Goal: Transaction & Acquisition: Purchase product/service

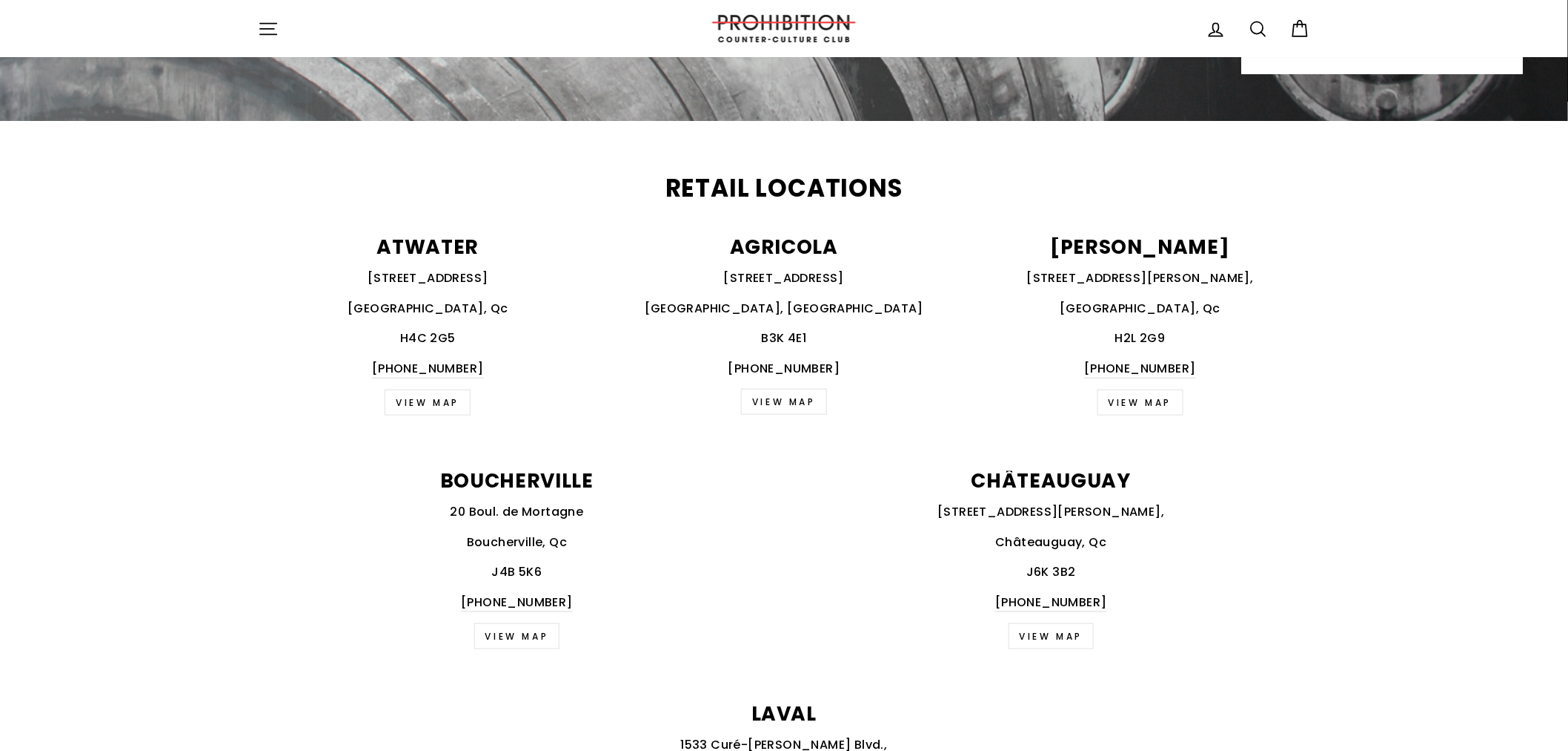
scroll to position [494, 0]
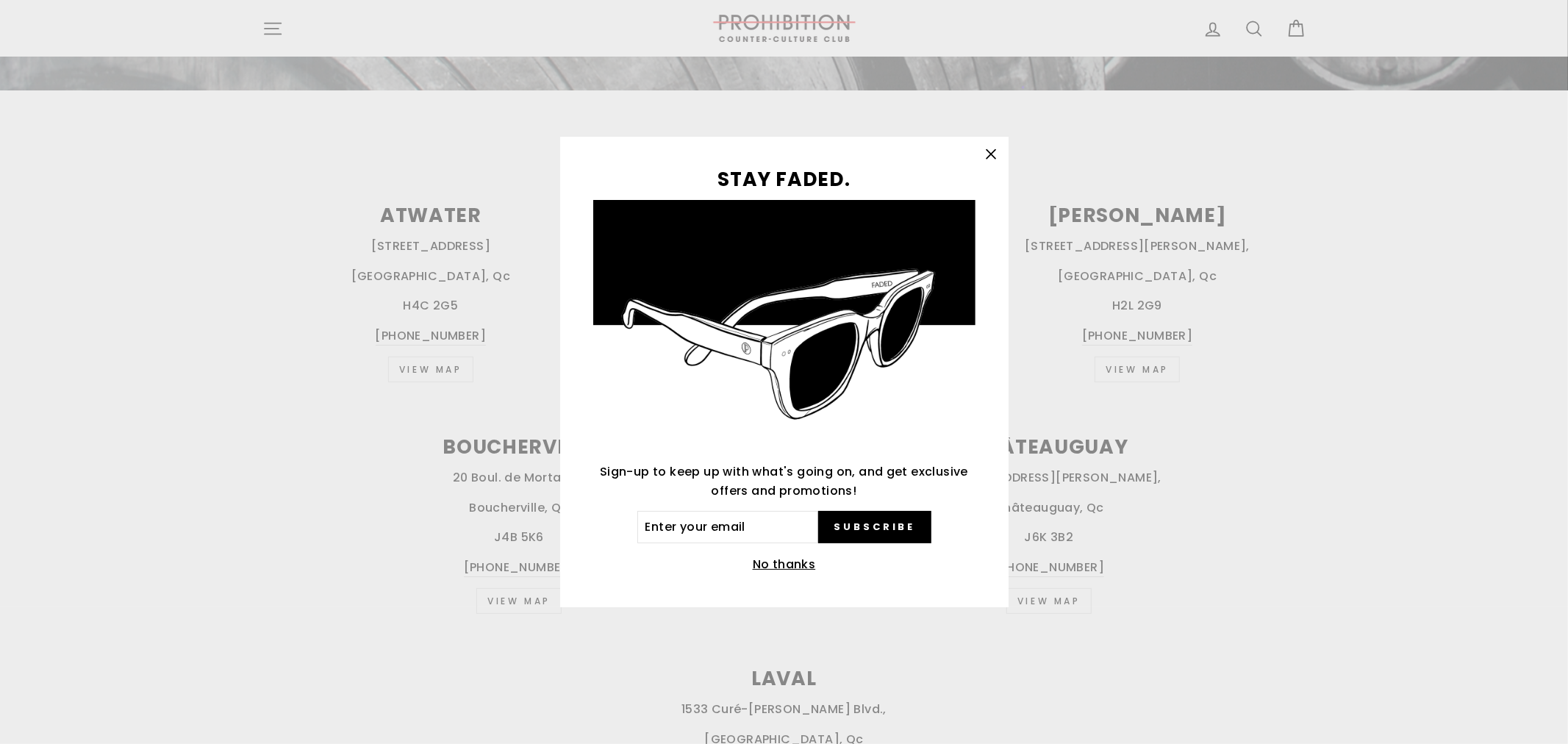
click at [988, 144] on icon "button" at bounding box center [991, 154] width 20 height 20
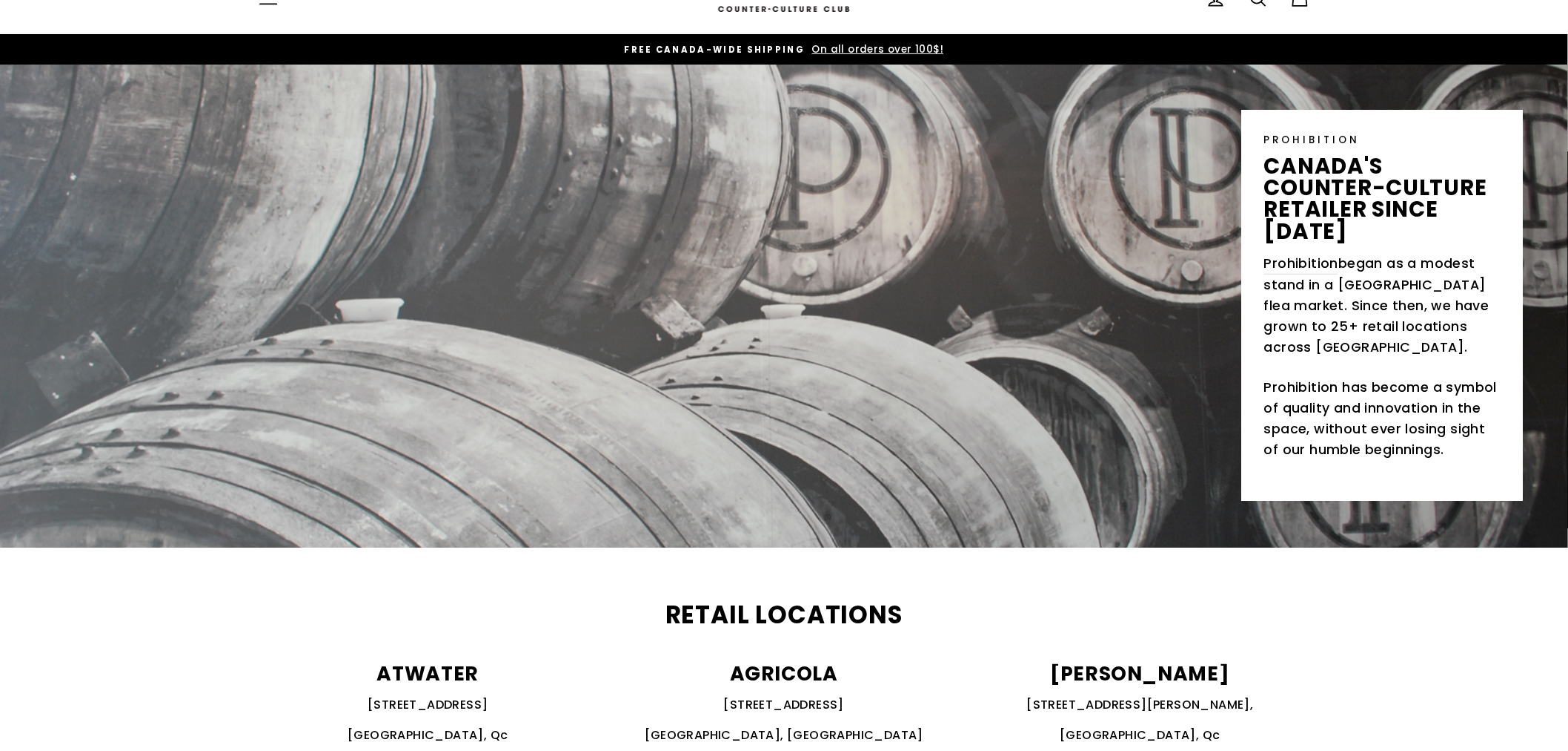
scroll to position [0, 0]
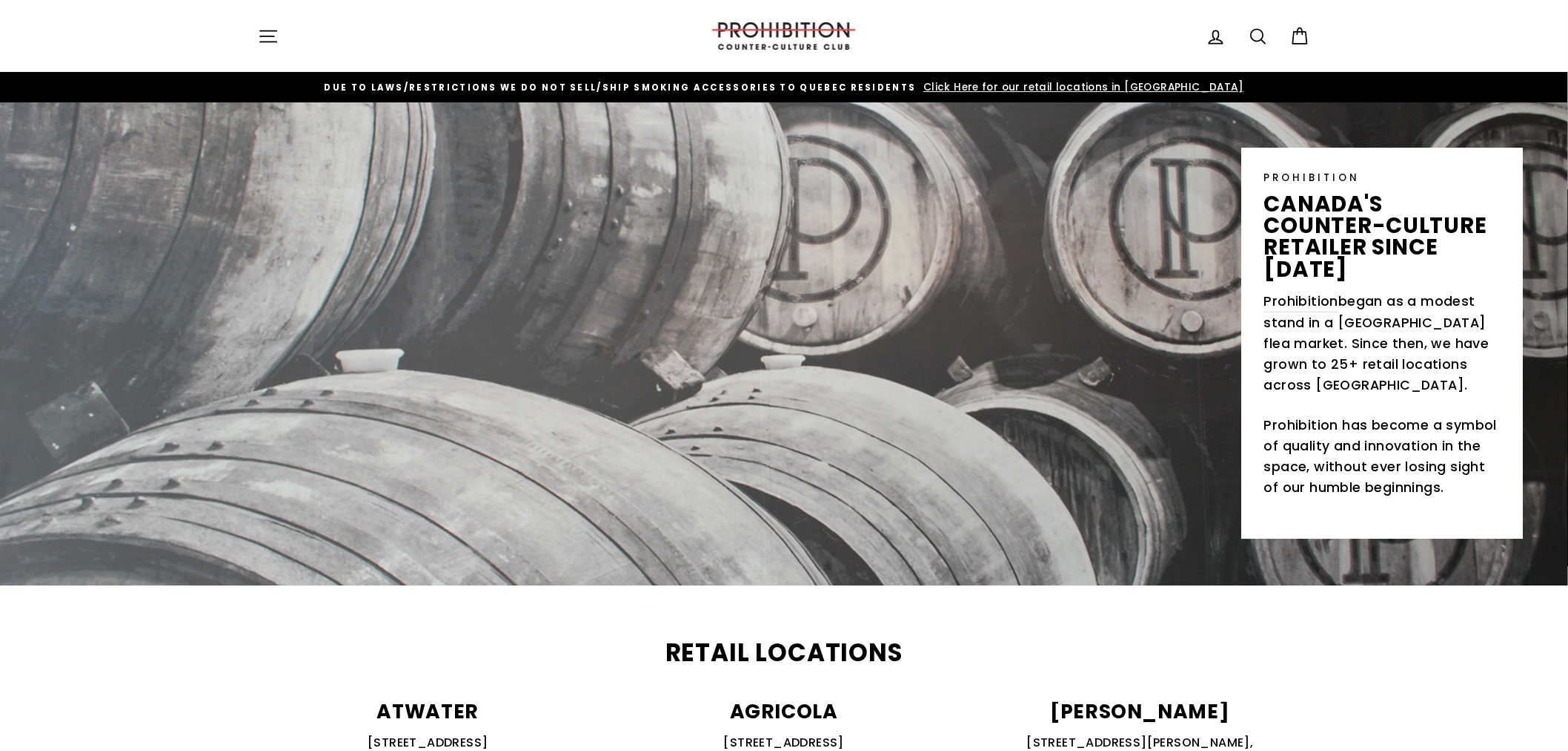
click at [264, 34] on icon "button" at bounding box center [268, 36] width 20 height 20
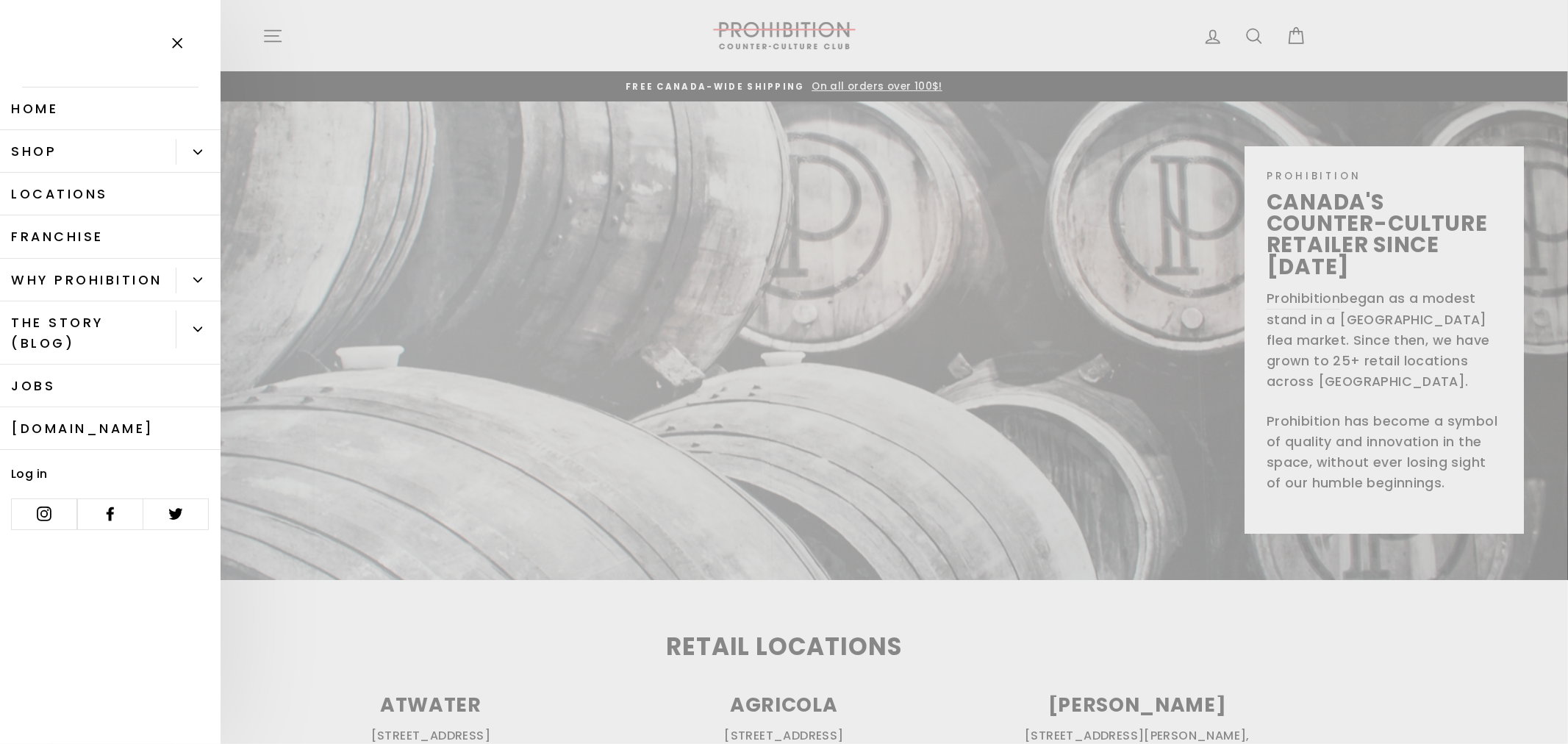
click at [186, 154] on button "Primary" at bounding box center [197, 152] width 45 height 26
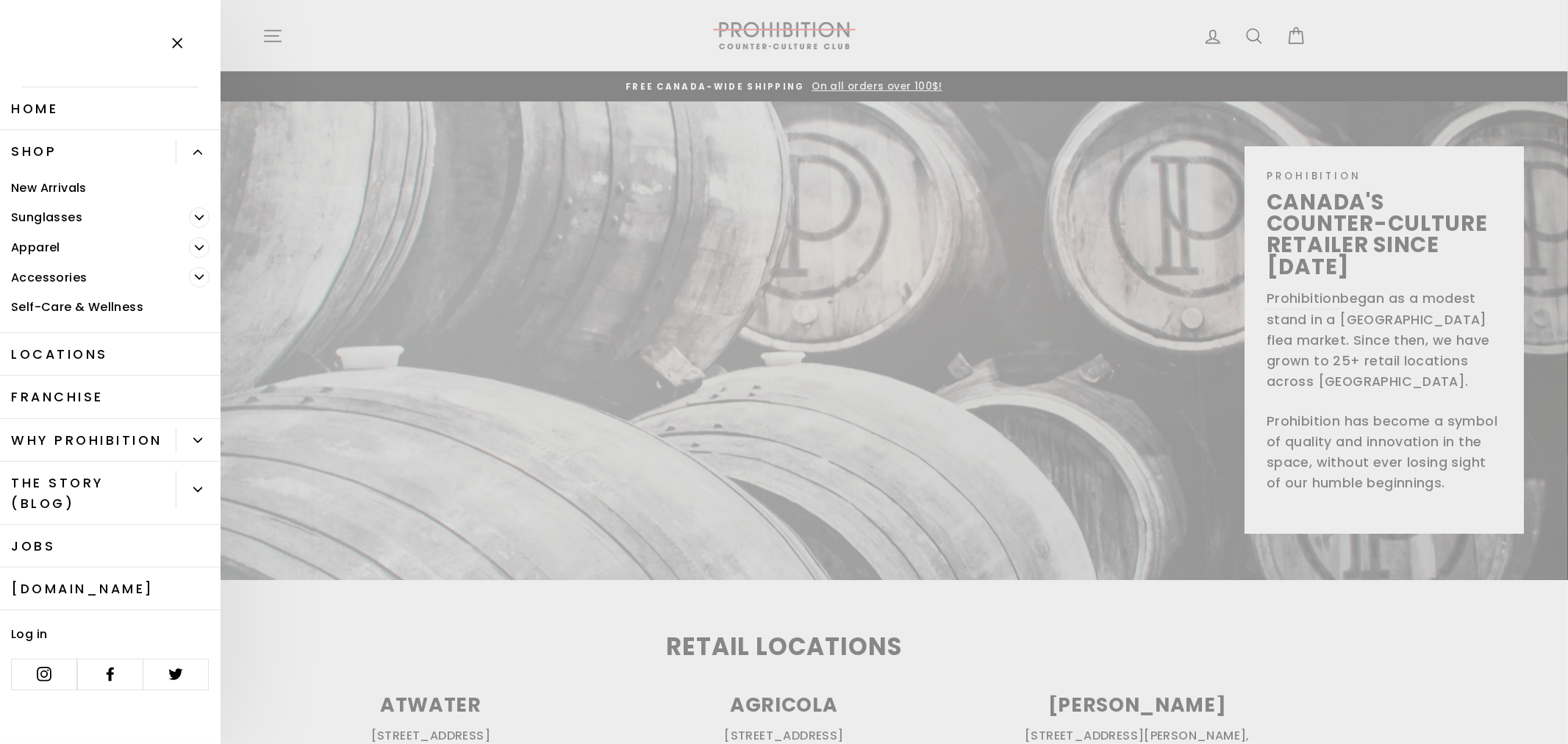
click at [204, 274] on span "Primary" at bounding box center [199, 277] width 20 height 20
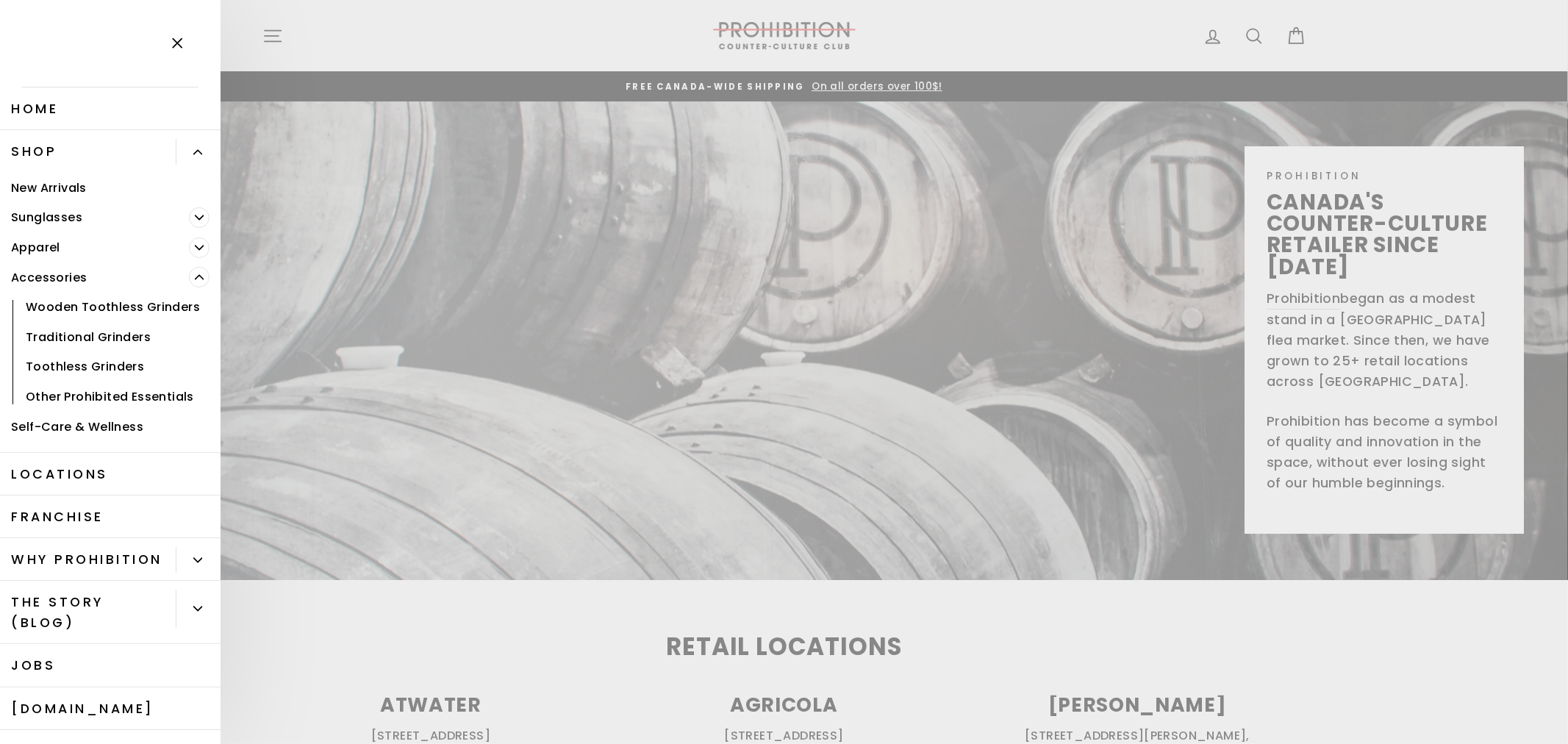
click at [196, 274] on span "Primary" at bounding box center [199, 277] width 20 height 20
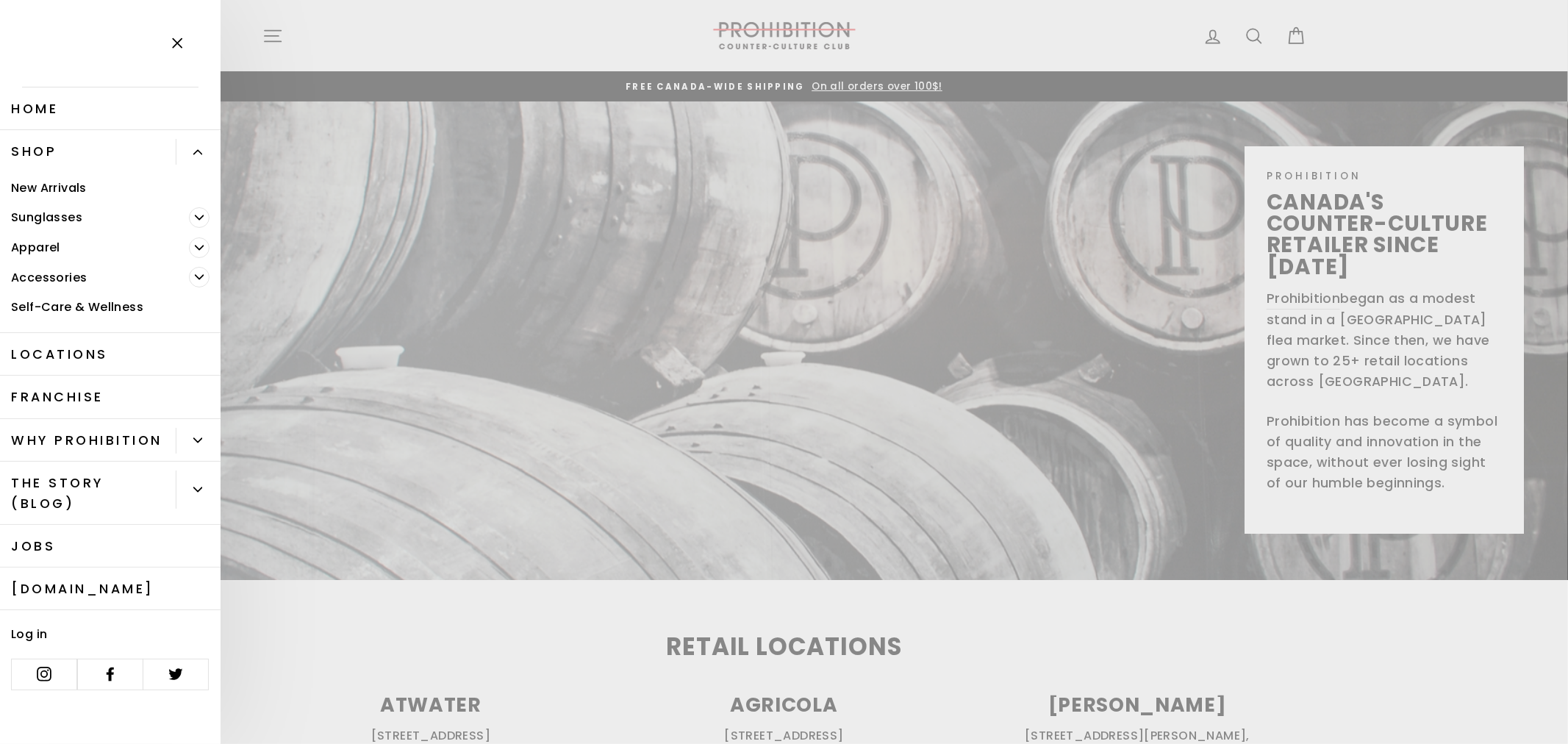
click at [192, 247] on span "Primary" at bounding box center [199, 247] width 20 height 20
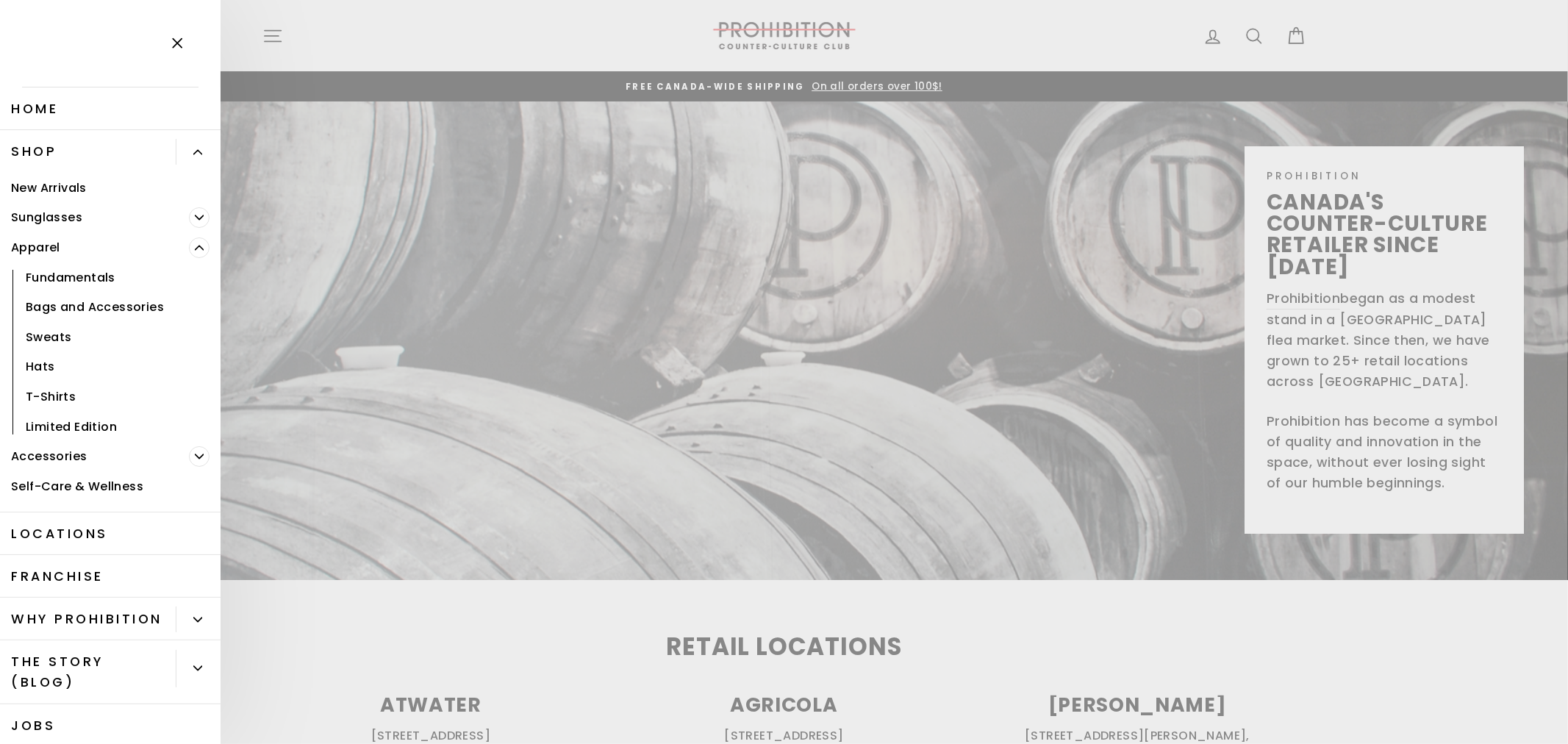
click at [192, 247] on span "Primary" at bounding box center [199, 247] width 20 height 20
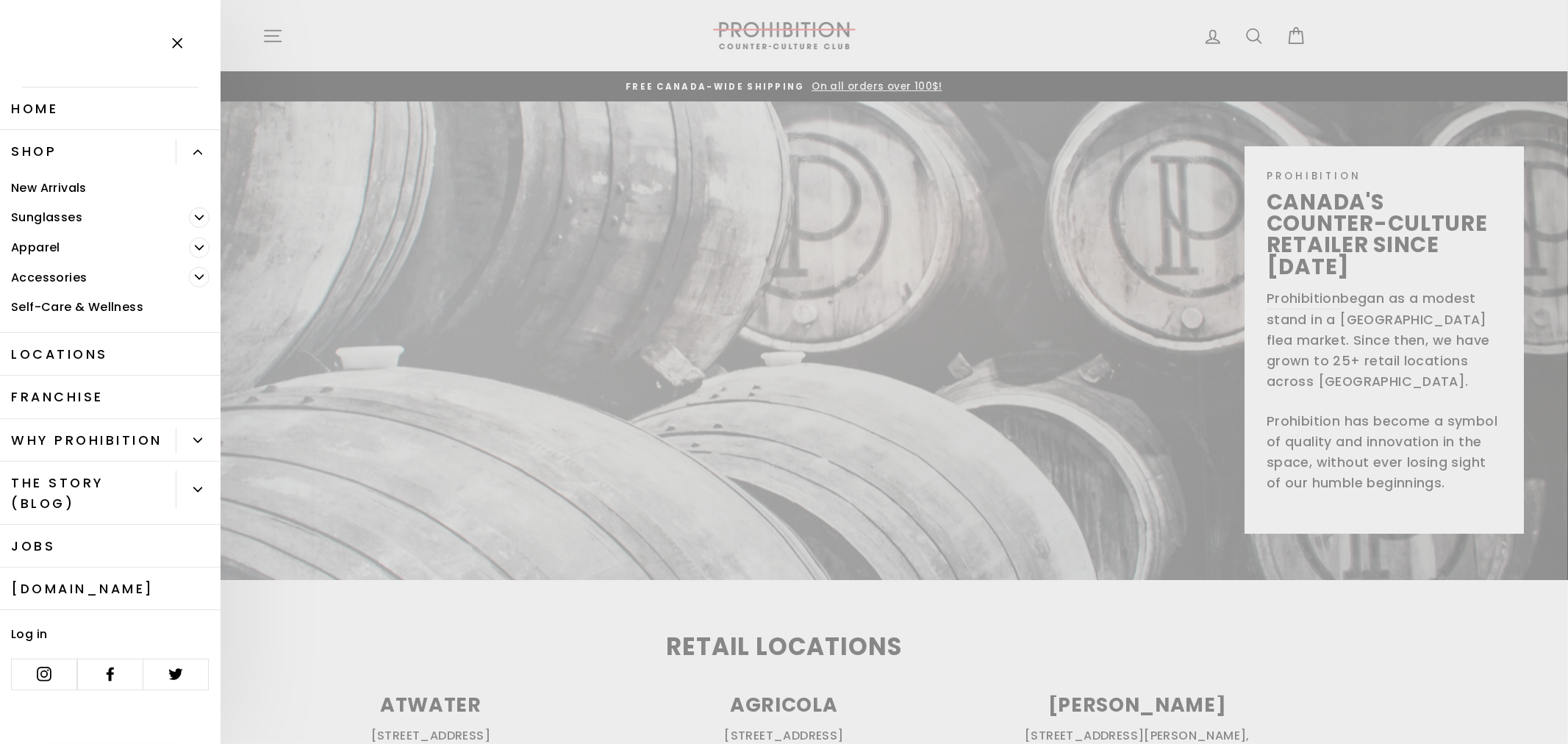
click at [191, 217] on span "Primary" at bounding box center [199, 218] width 20 height 20
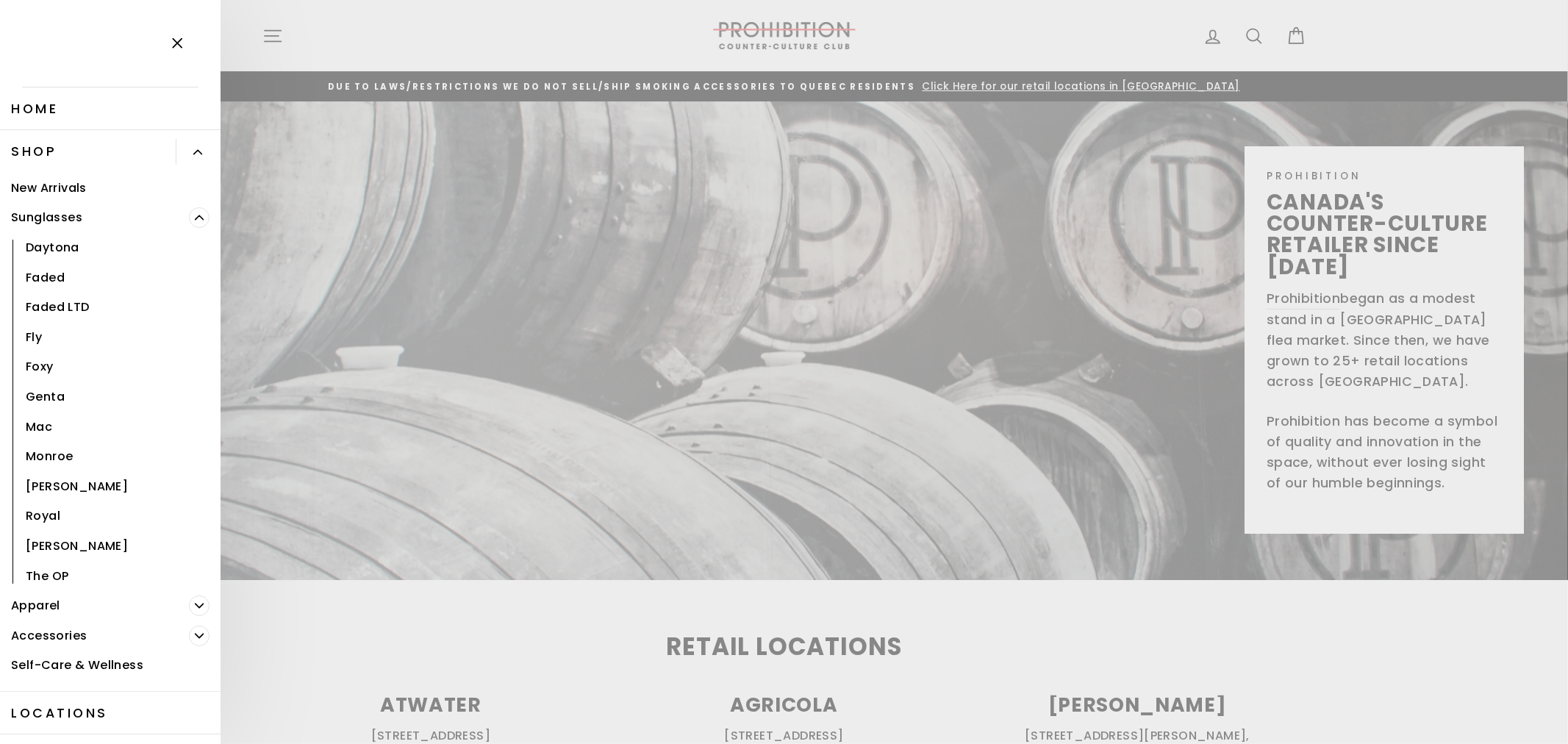
click at [195, 217] on icon "Primary" at bounding box center [199, 218] width 9 height 9
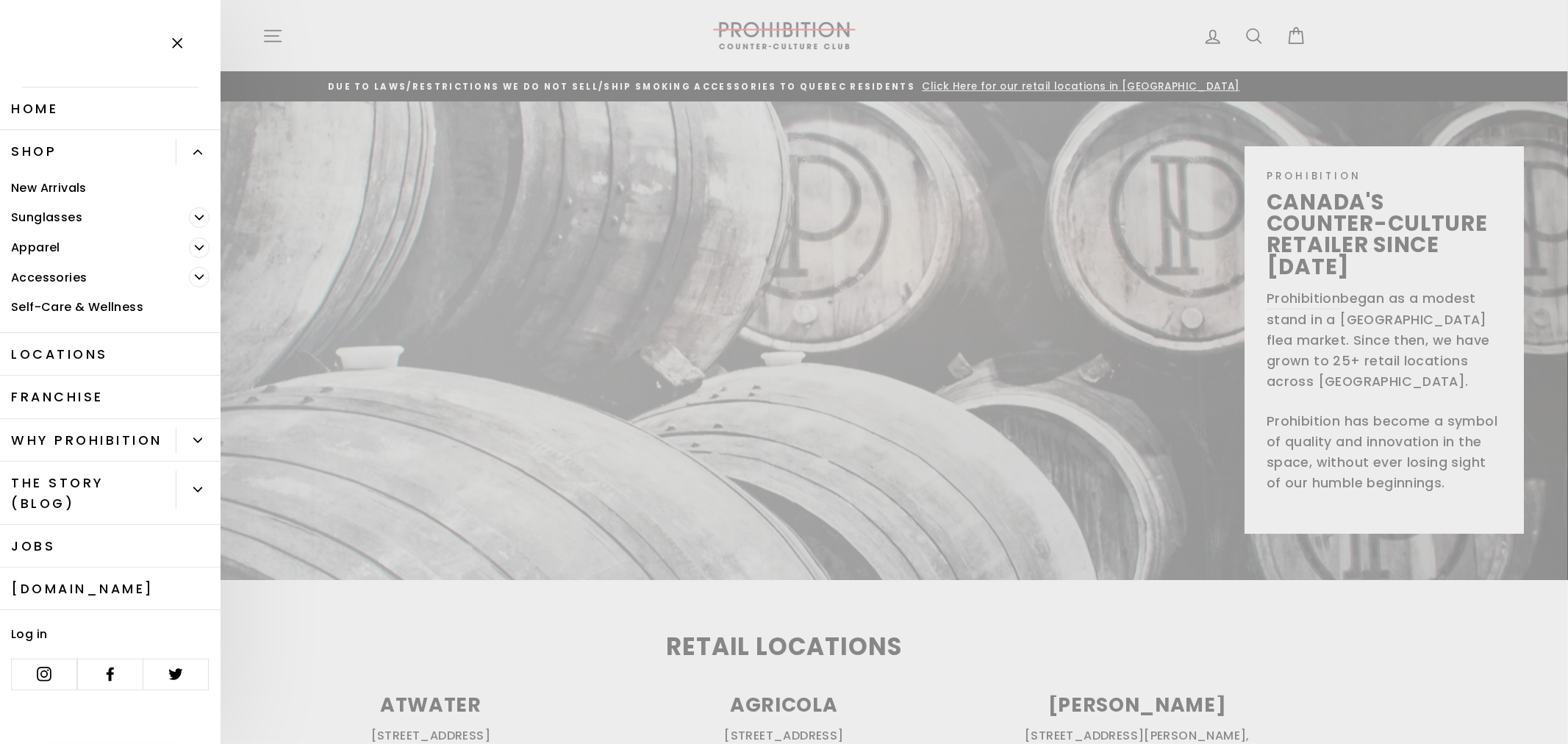
click at [195, 431] on button "Primary" at bounding box center [197, 441] width 45 height 26
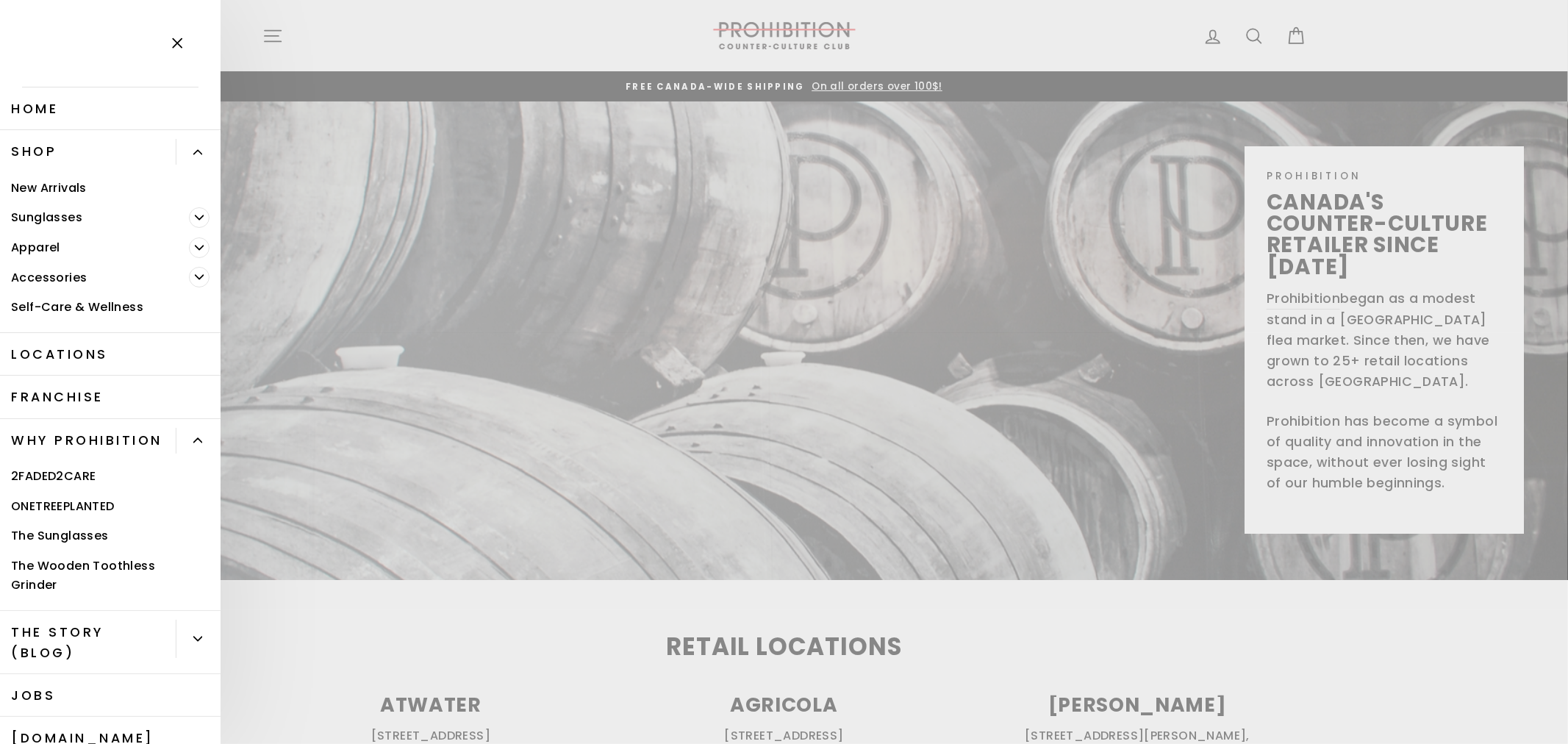
click at [195, 431] on button "Primary" at bounding box center [197, 441] width 45 height 26
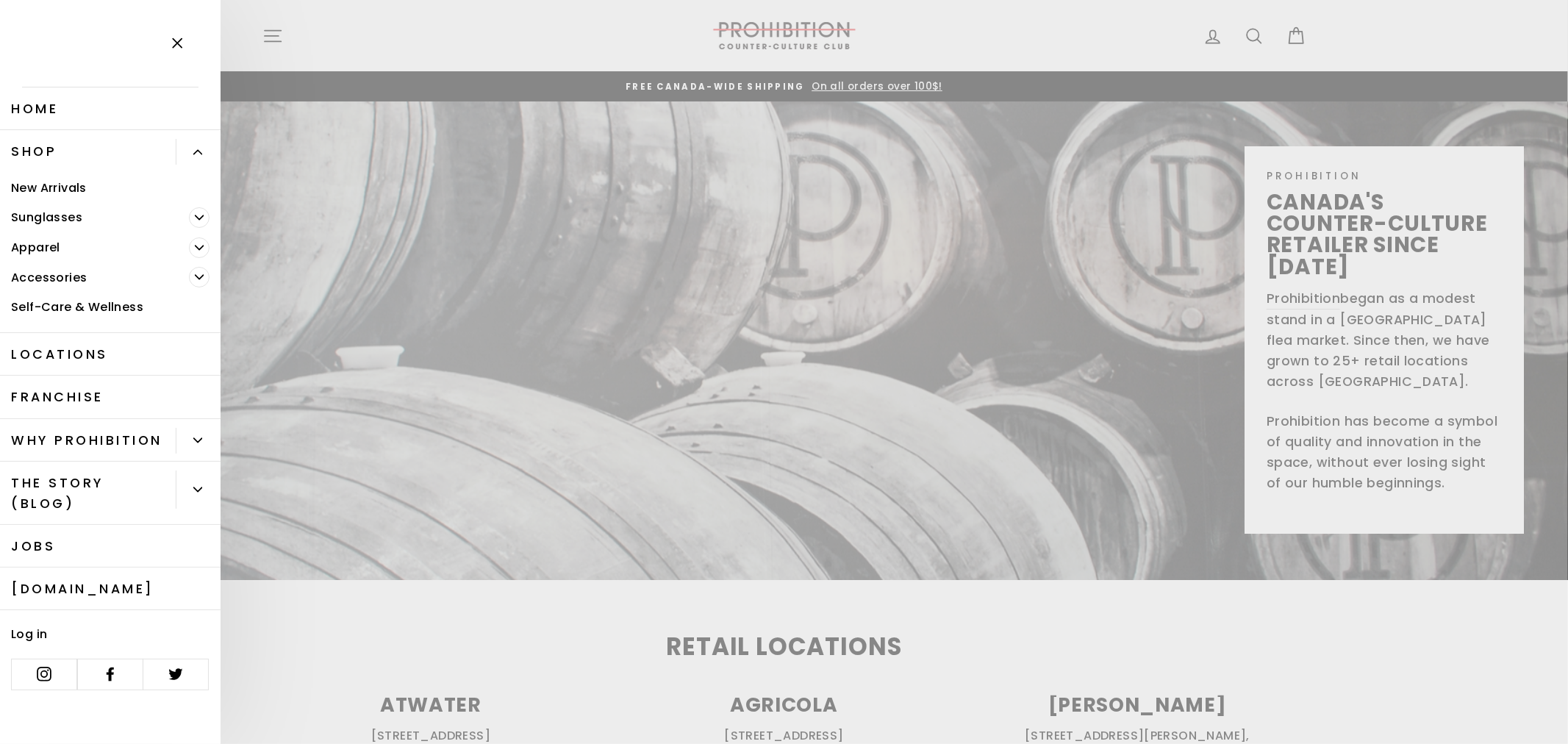
click at [77, 183] on link "New Arrivals" at bounding box center [110, 187] width 220 height 30
click at [174, 40] on icon "button" at bounding box center [177, 43] width 9 height 9
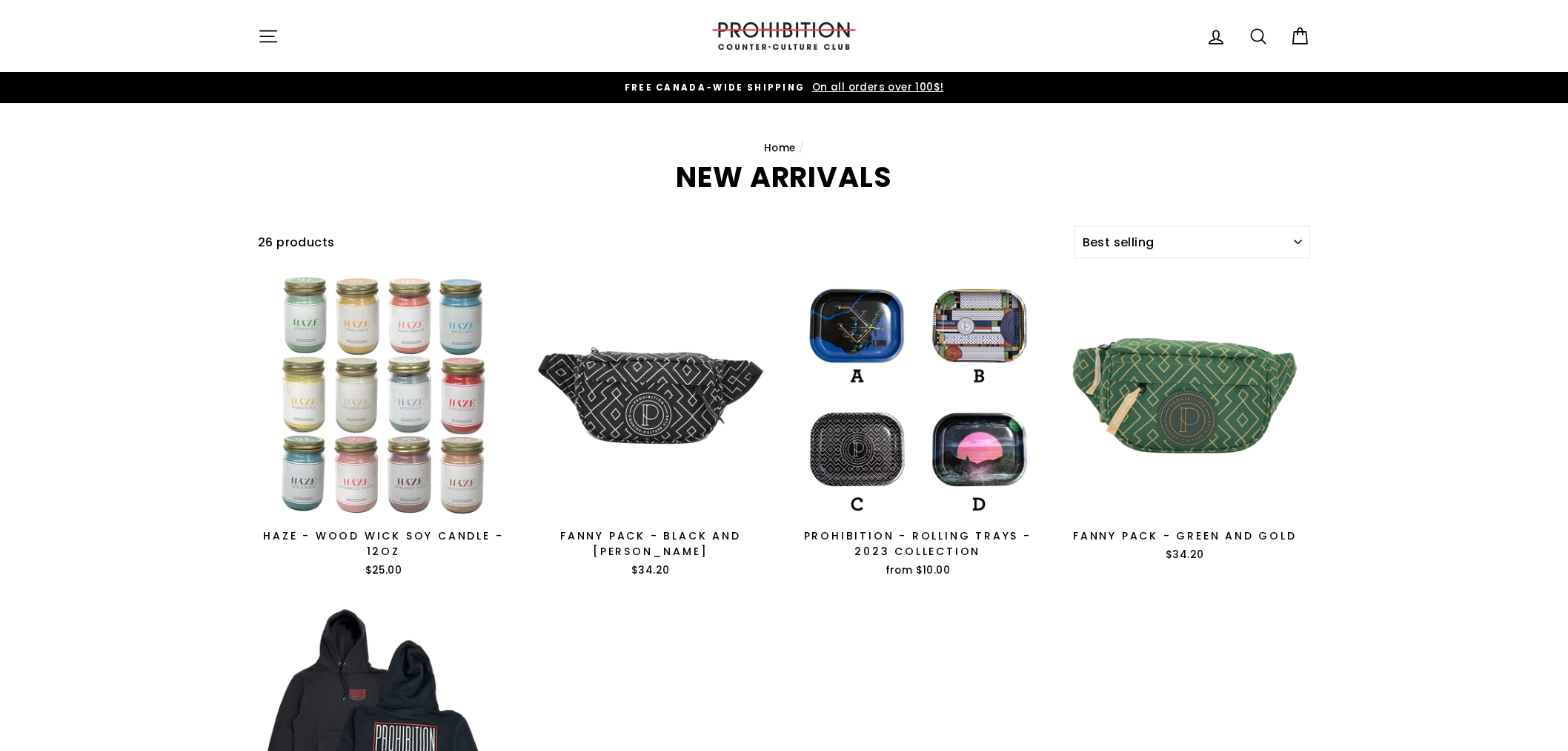
select select "best-selling"
